Goal: Navigation & Orientation: Find specific page/section

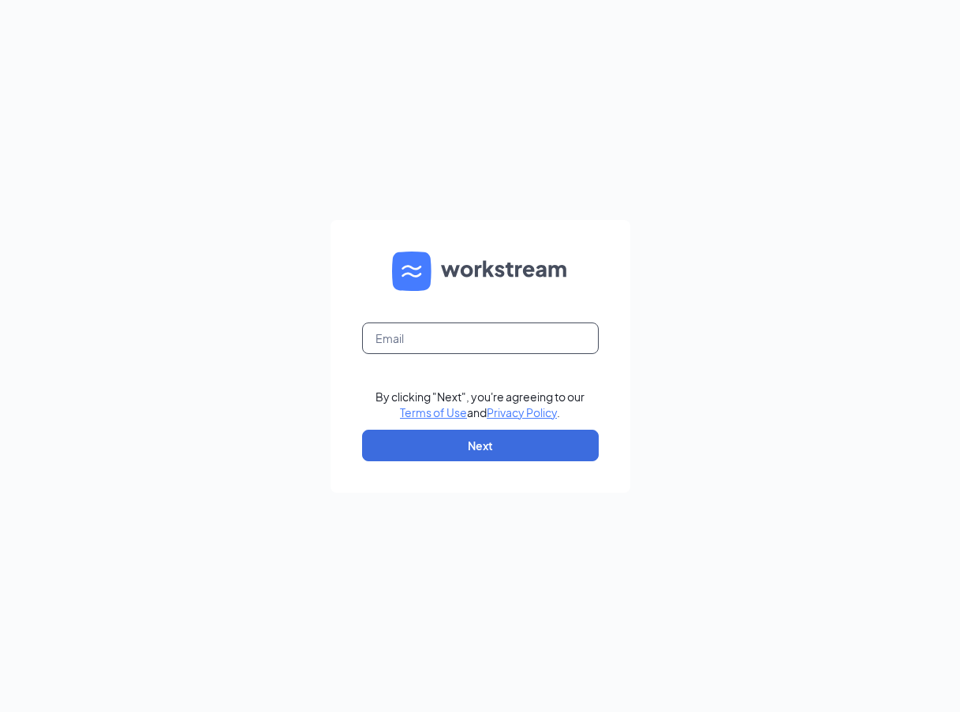
click at [408, 329] on input "text" at bounding box center [480, 339] width 237 height 32
type input "hodom@ddcoastal.com"
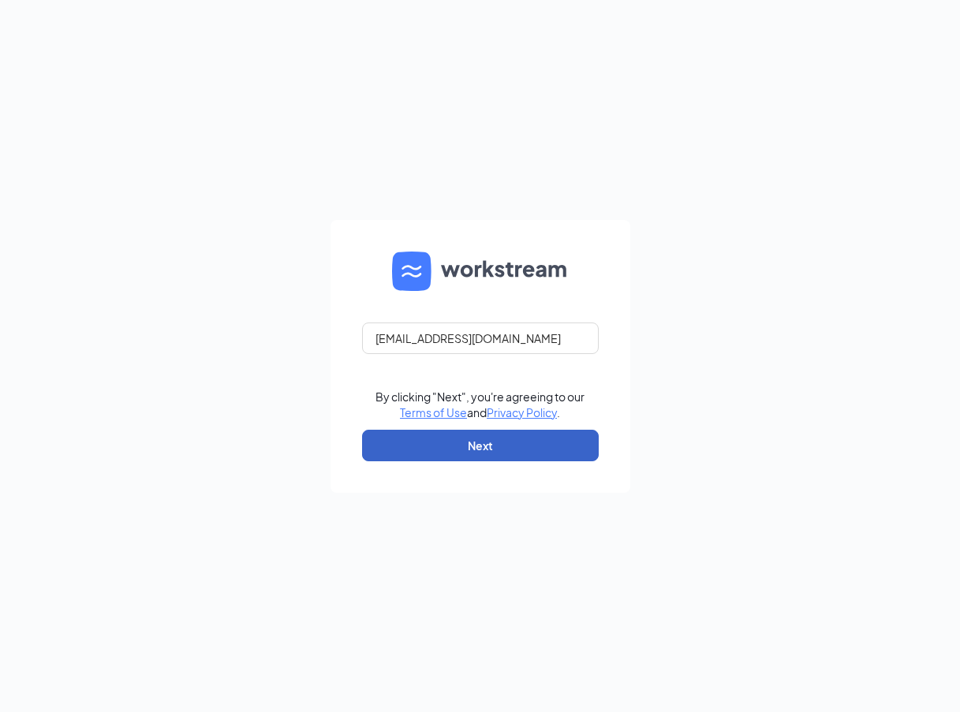
click at [447, 446] on button "Next" at bounding box center [480, 446] width 237 height 32
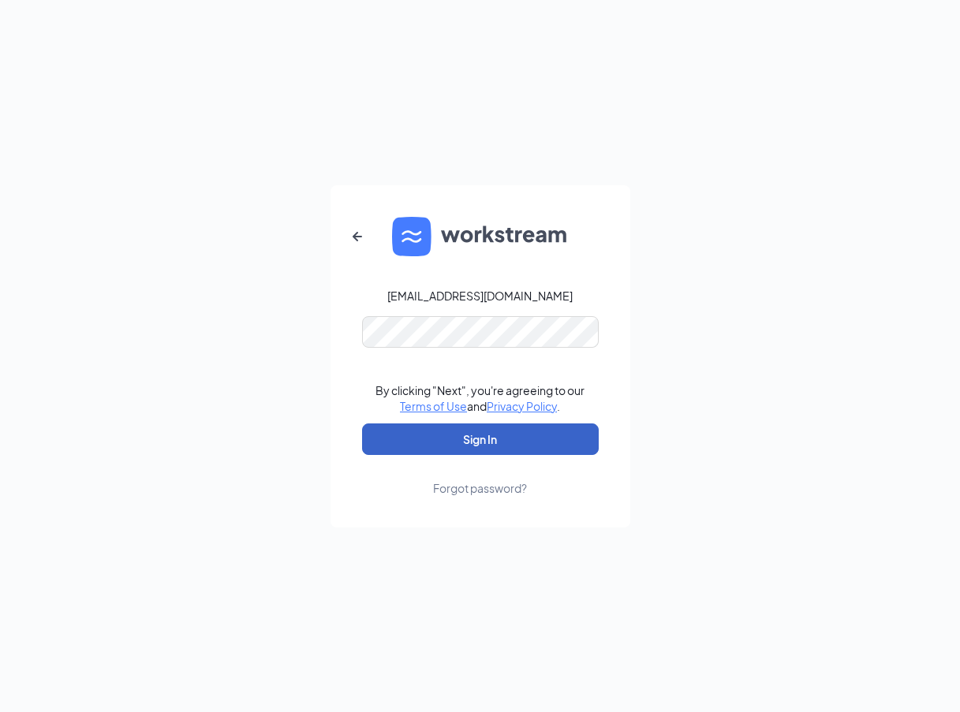
click at [471, 441] on button "Sign In" at bounding box center [480, 439] width 237 height 32
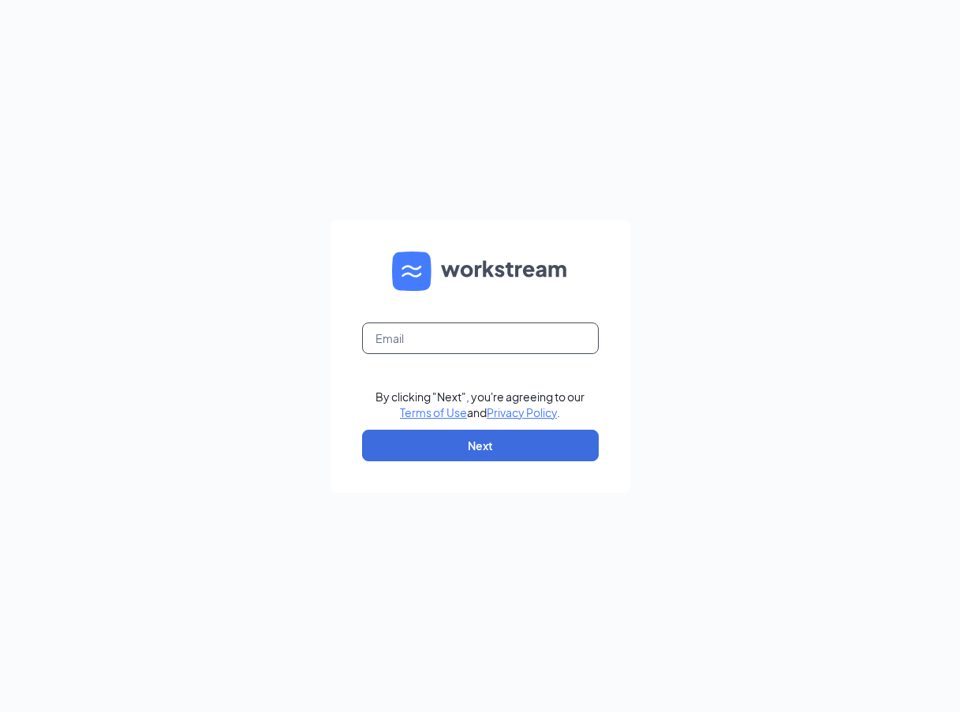
click at [483, 337] on input "text" at bounding box center [480, 339] width 237 height 32
type input "[EMAIL_ADDRESS][DOMAIN_NAME]"
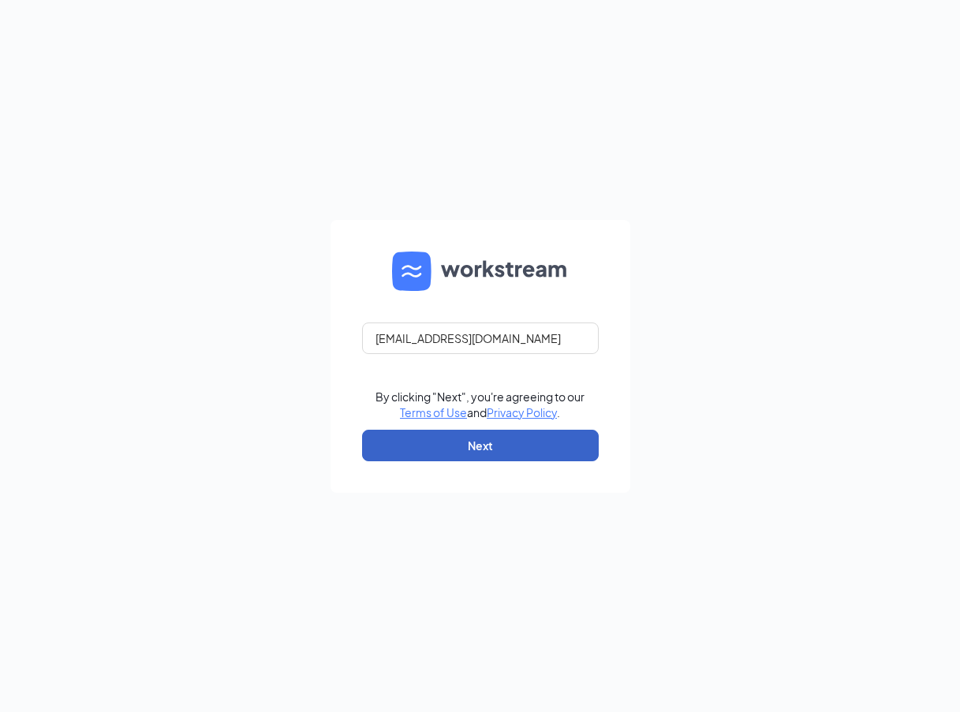
click at [486, 441] on button "Next" at bounding box center [480, 446] width 237 height 32
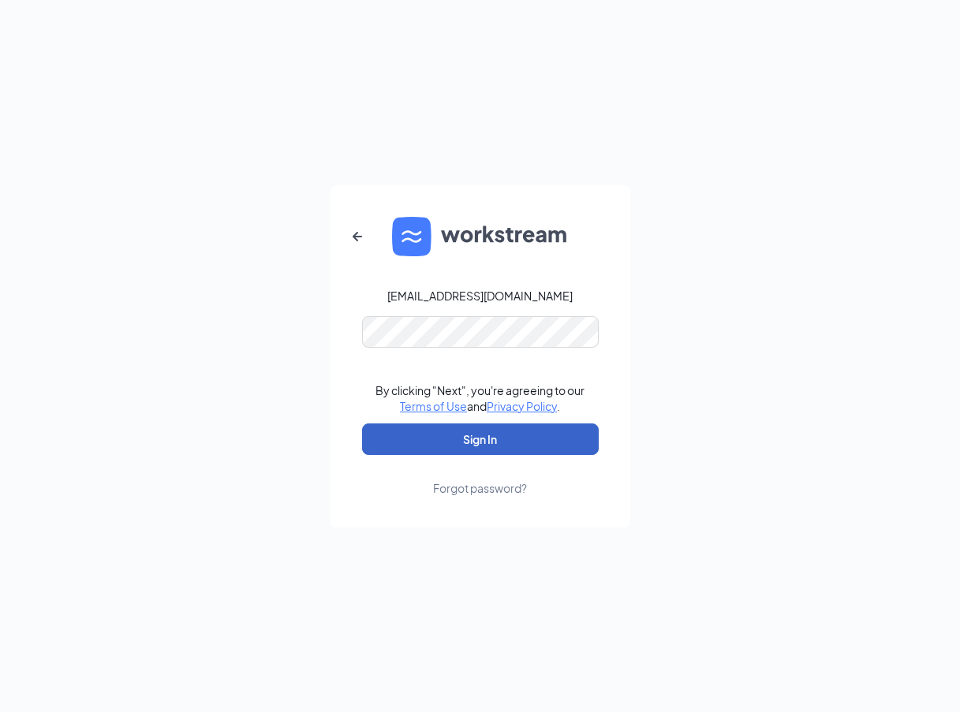
click at [489, 440] on button "Sign In" at bounding box center [480, 439] width 237 height 32
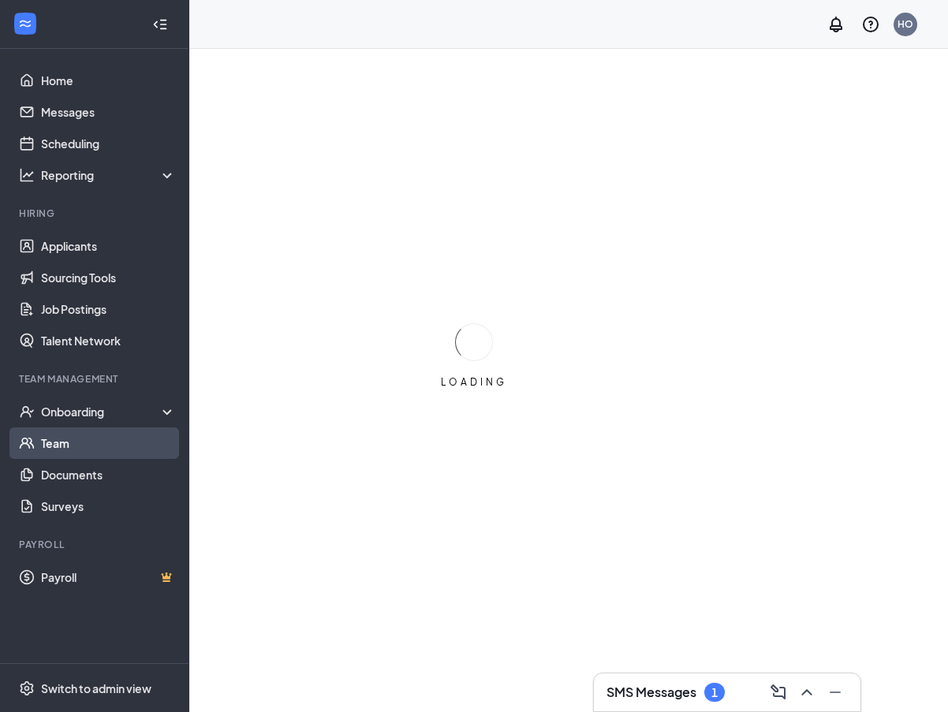
click at [65, 444] on link "Team" at bounding box center [108, 443] width 135 height 32
